Goal: Information Seeking & Learning: Learn about a topic

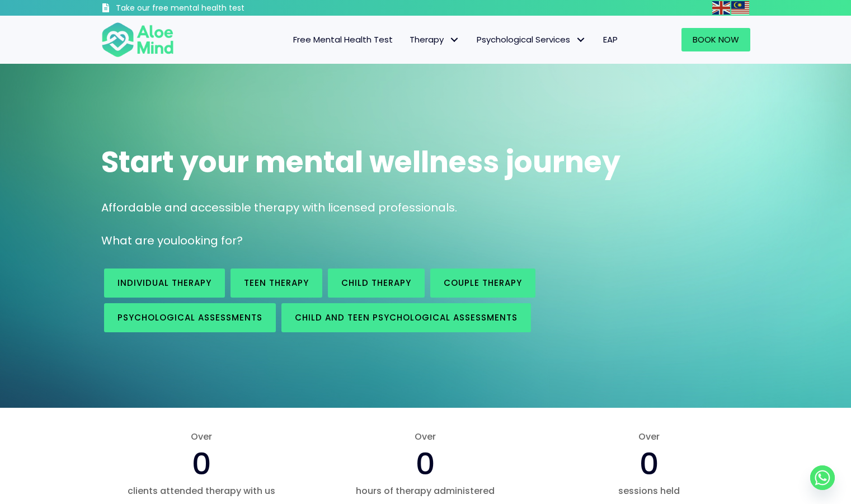
click at [372, 35] on span "Free Mental Health Test" at bounding box center [343, 40] width 100 height 12
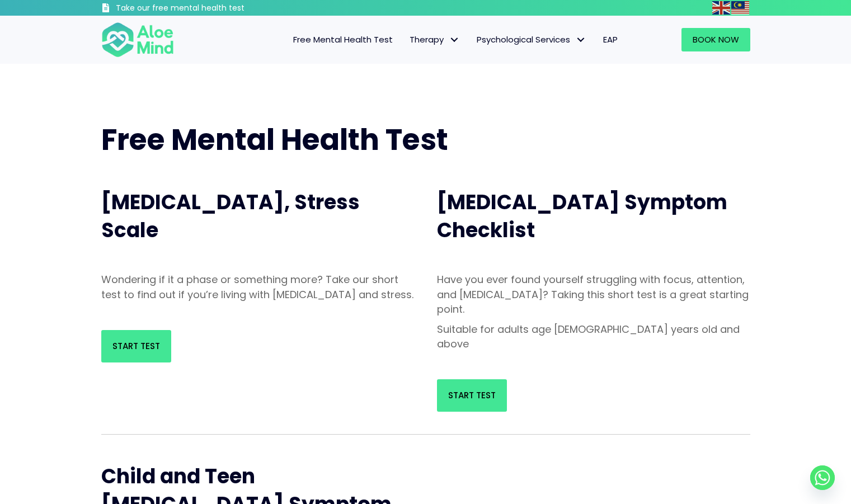
click at [378, 34] on span "Free Mental Health Test" at bounding box center [343, 40] width 100 height 12
click at [500, 379] on link "Start Test" at bounding box center [472, 395] width 70 height 32
